Goal: Task Accomplishment & Management: Manage account settings

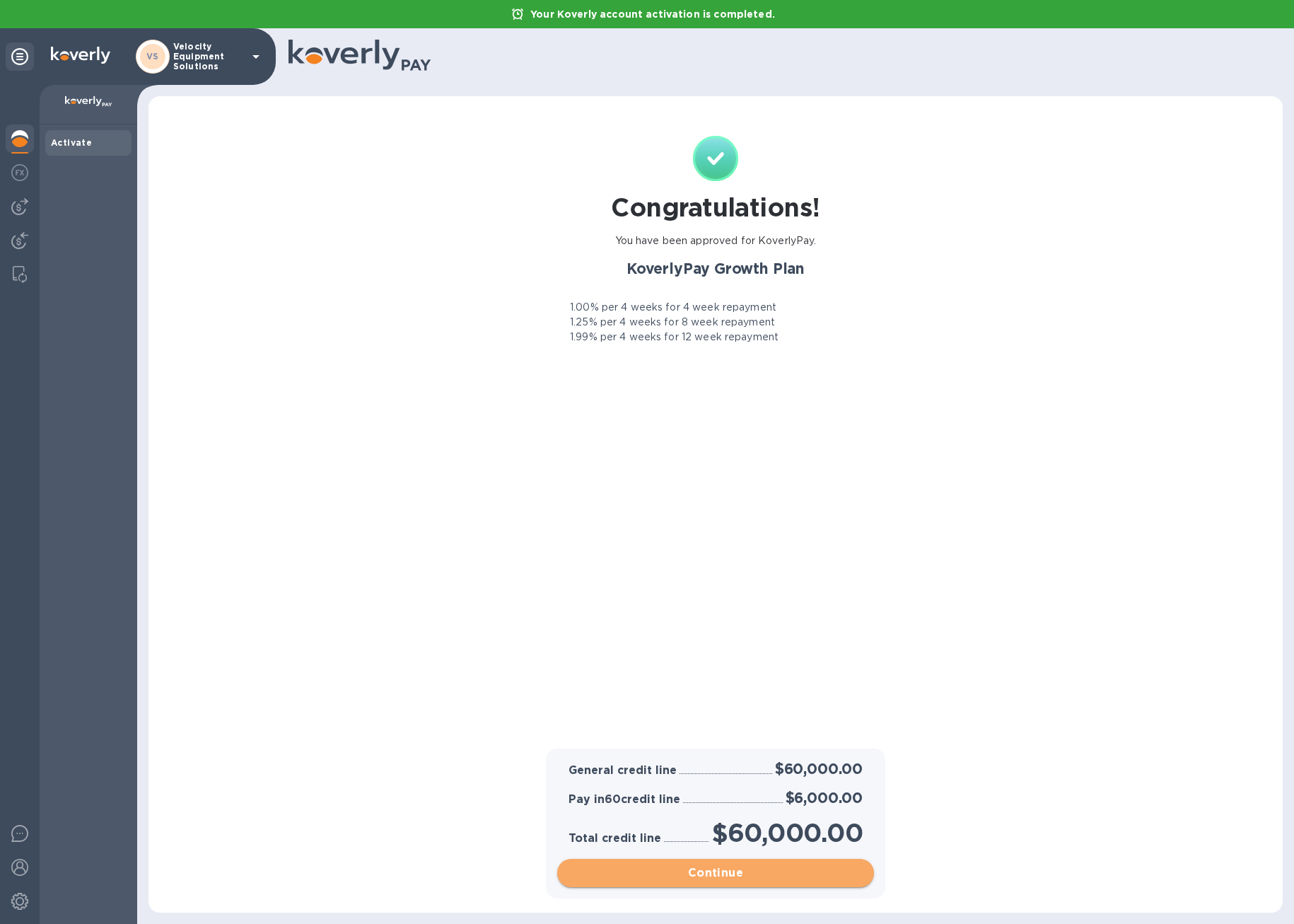
click at [715, 868] on span "Continue" at bounding box center [716, 872] width 295 height 17
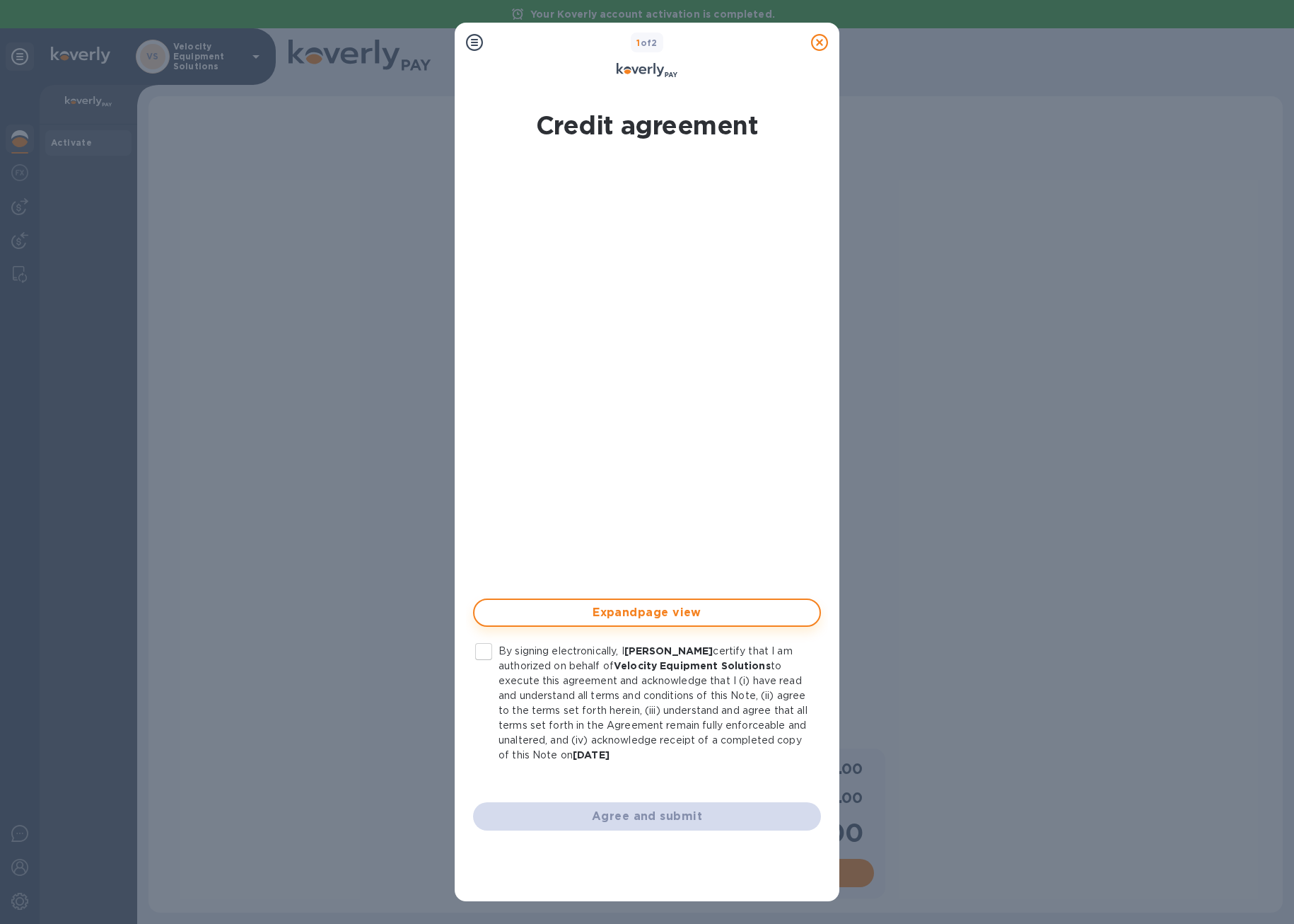
click at [691, 615] on span "Expand page view" at bounding box center [647, 613] width 323 height 17
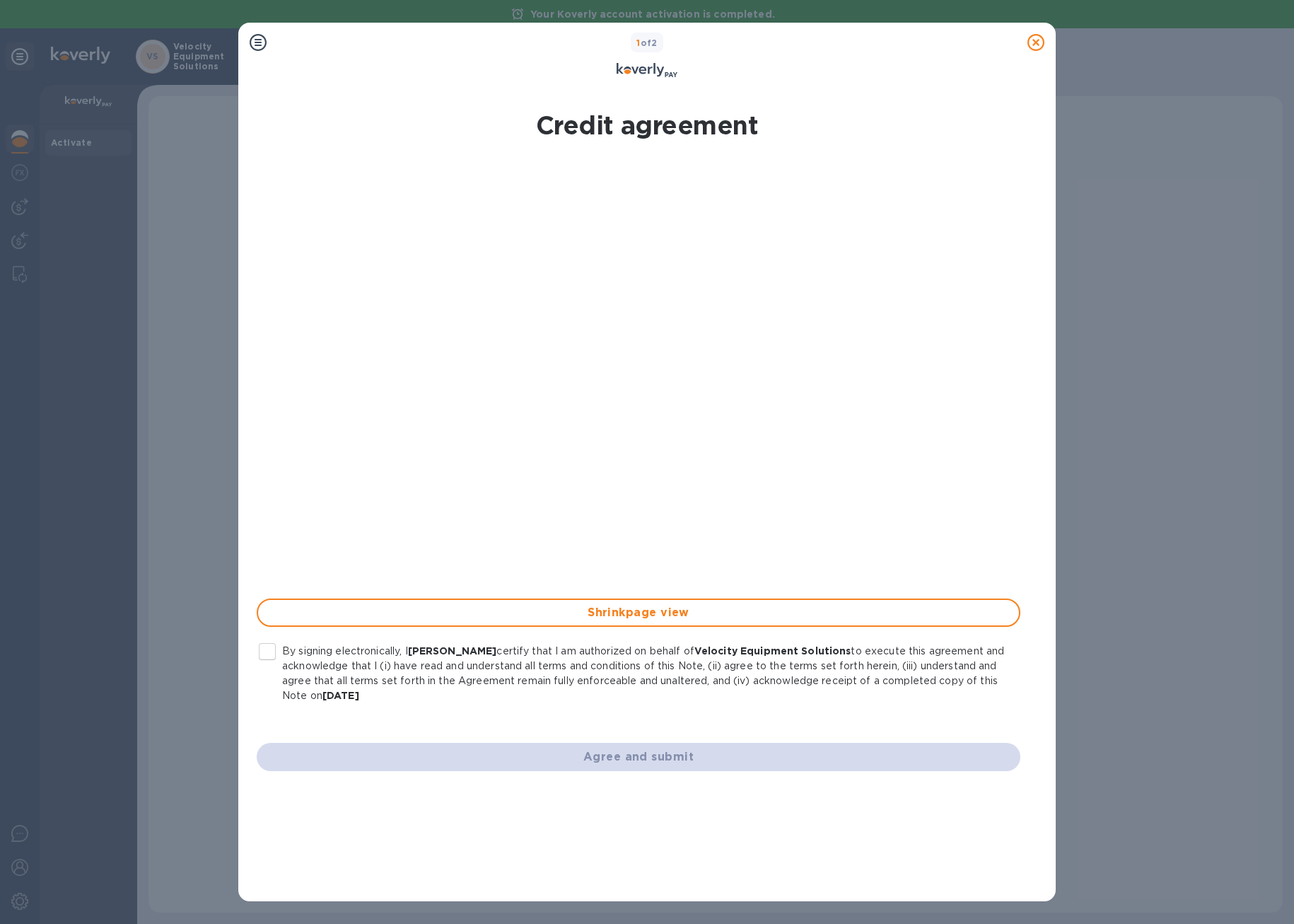
click at [1036, 39] on icon at bounding box center [1036, 42] width 17 height 17
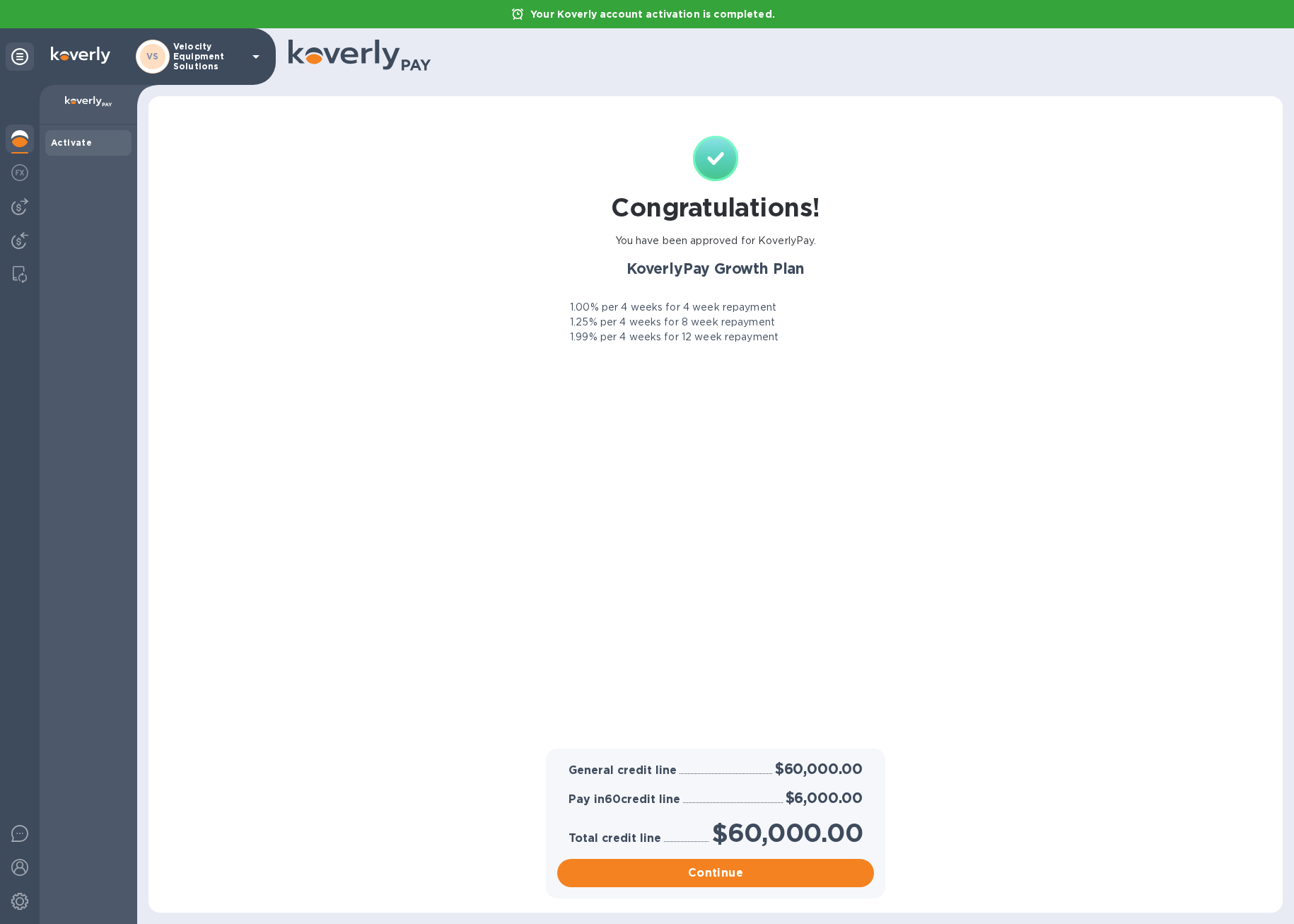
click at [256, 56] on icon at bounding box center [256, 57] width 7 height 3
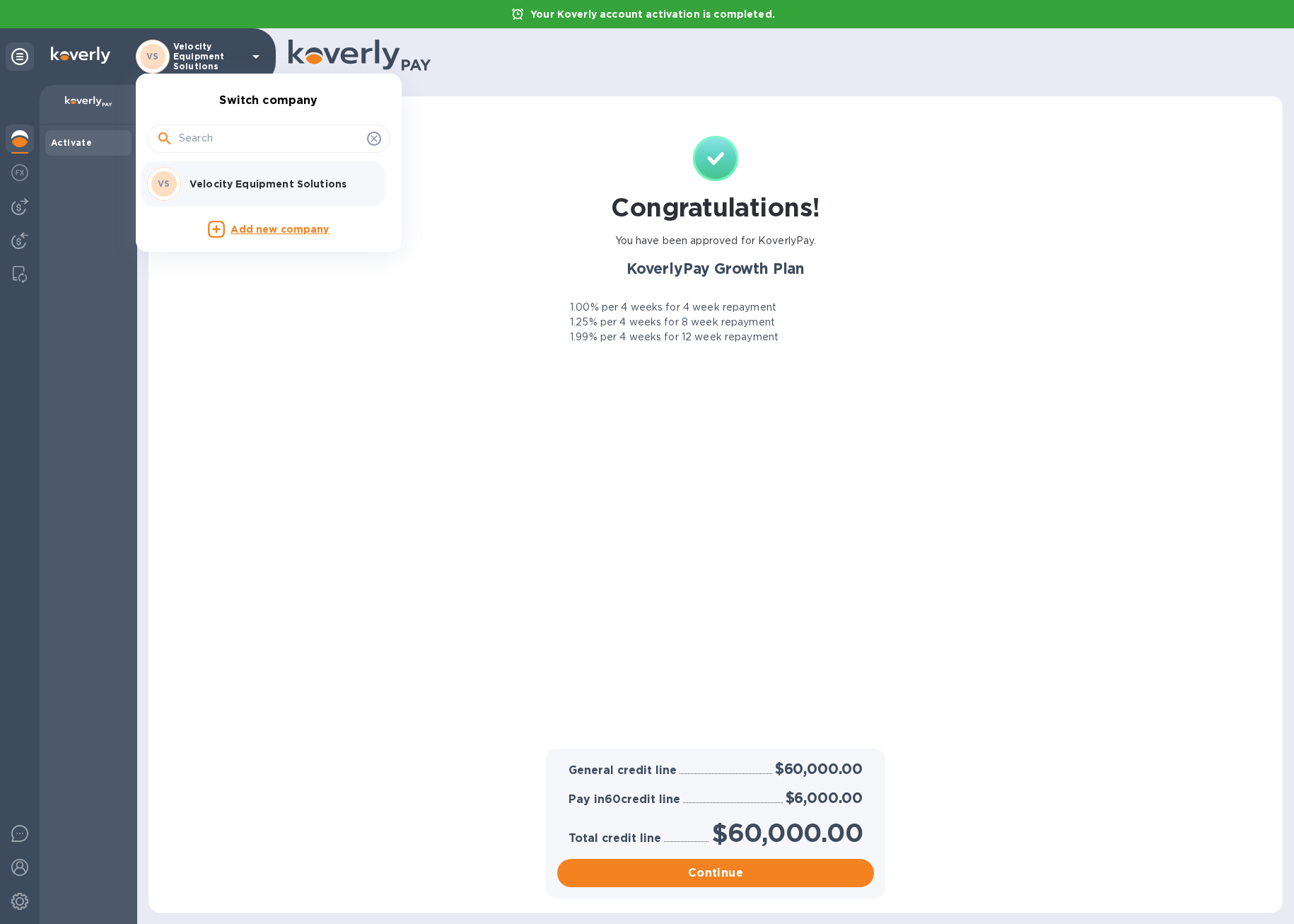
click at [256, 56] on div at bounding box center [647, 462] width 1294 height 924
